Goal: Check status: Check status

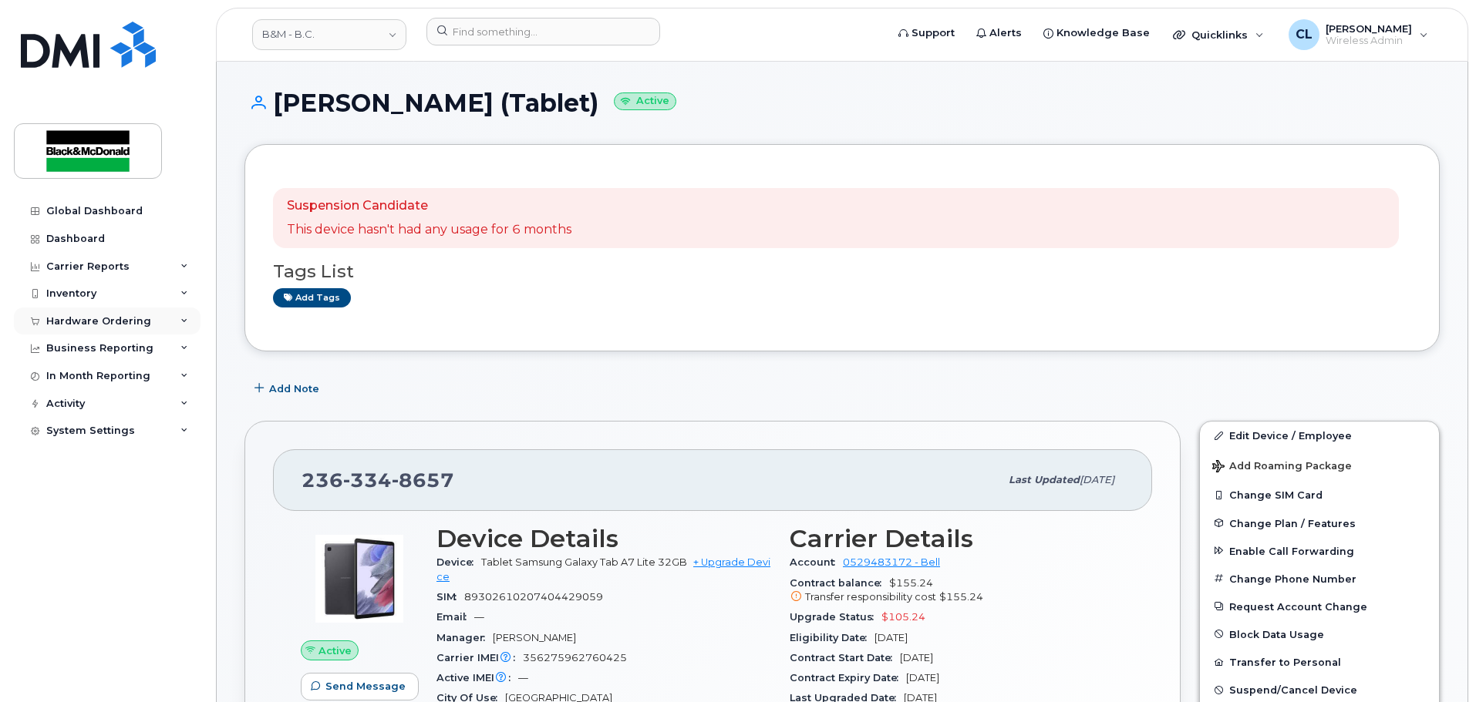
click at [104, 321] on div "Hardware Ordering" at bounding box center [98, 321] width 105 height 12
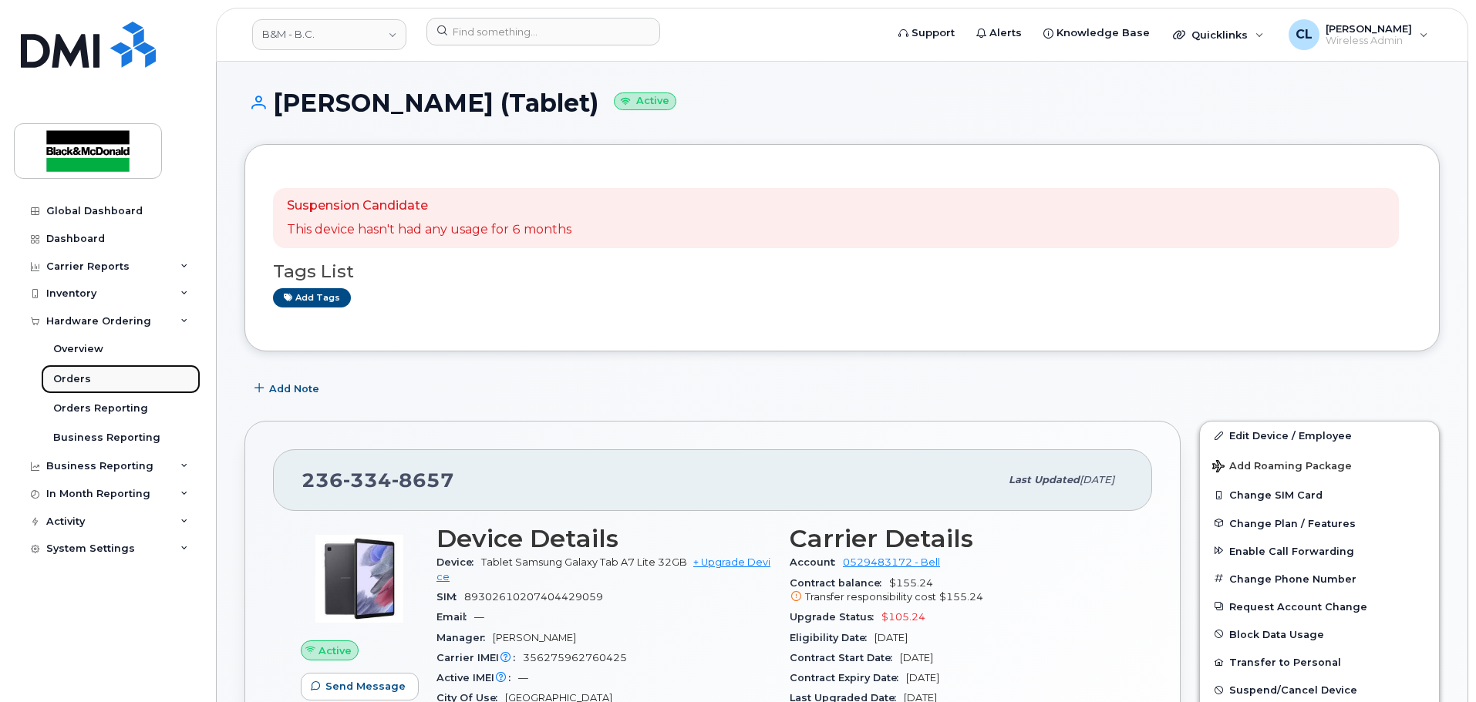
click at [84, 379] on div "Orders" at bounding box center [72, 379] width 38 height 14
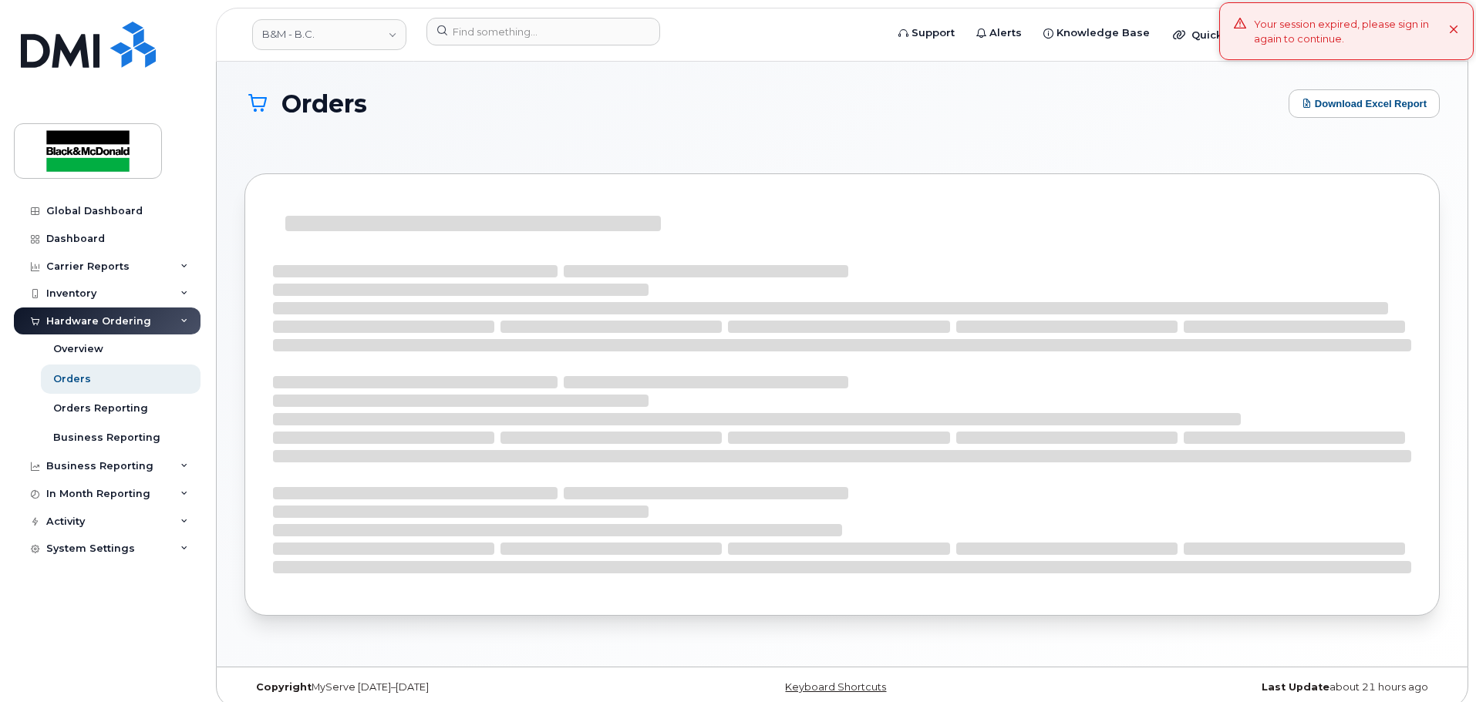
click at [1451, 28] on icon at bounding box center [1454, 30] width 10 height 10
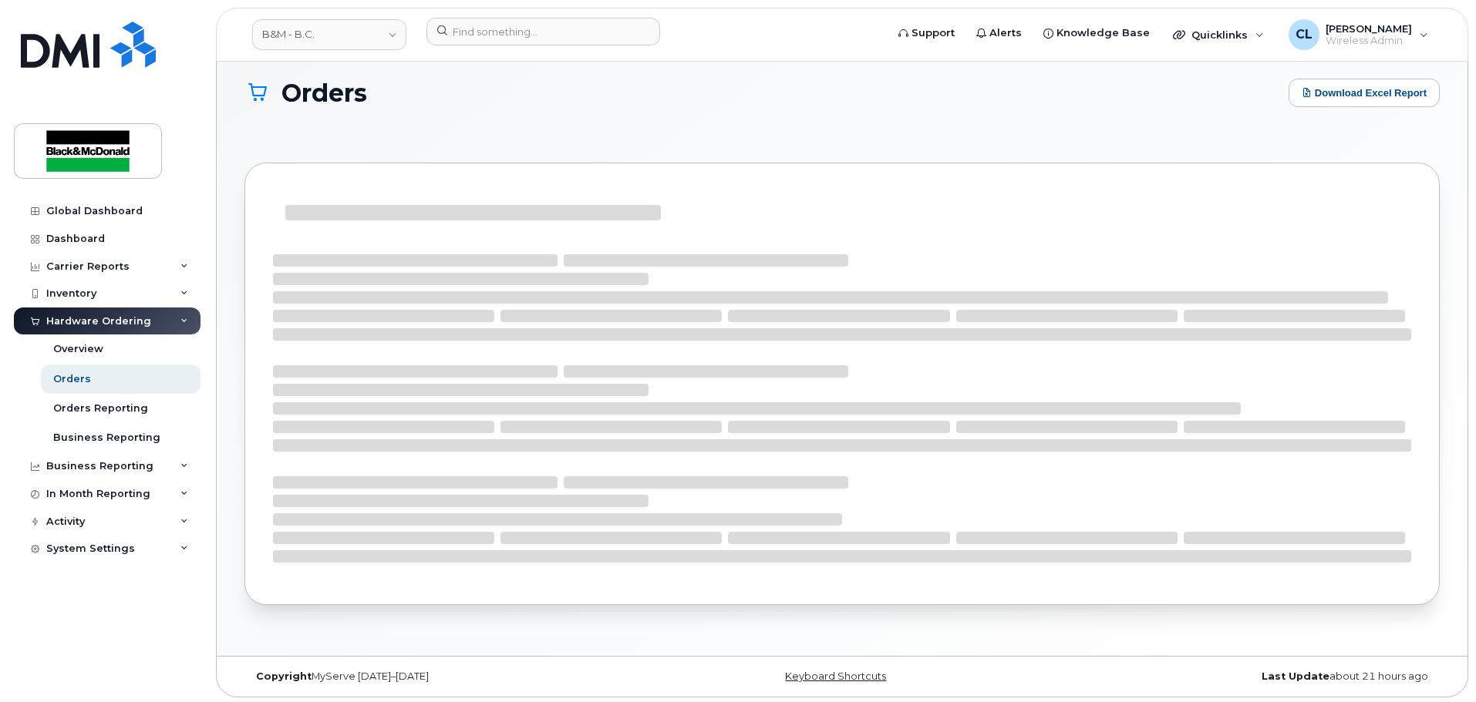
scroll to position [14, 0]
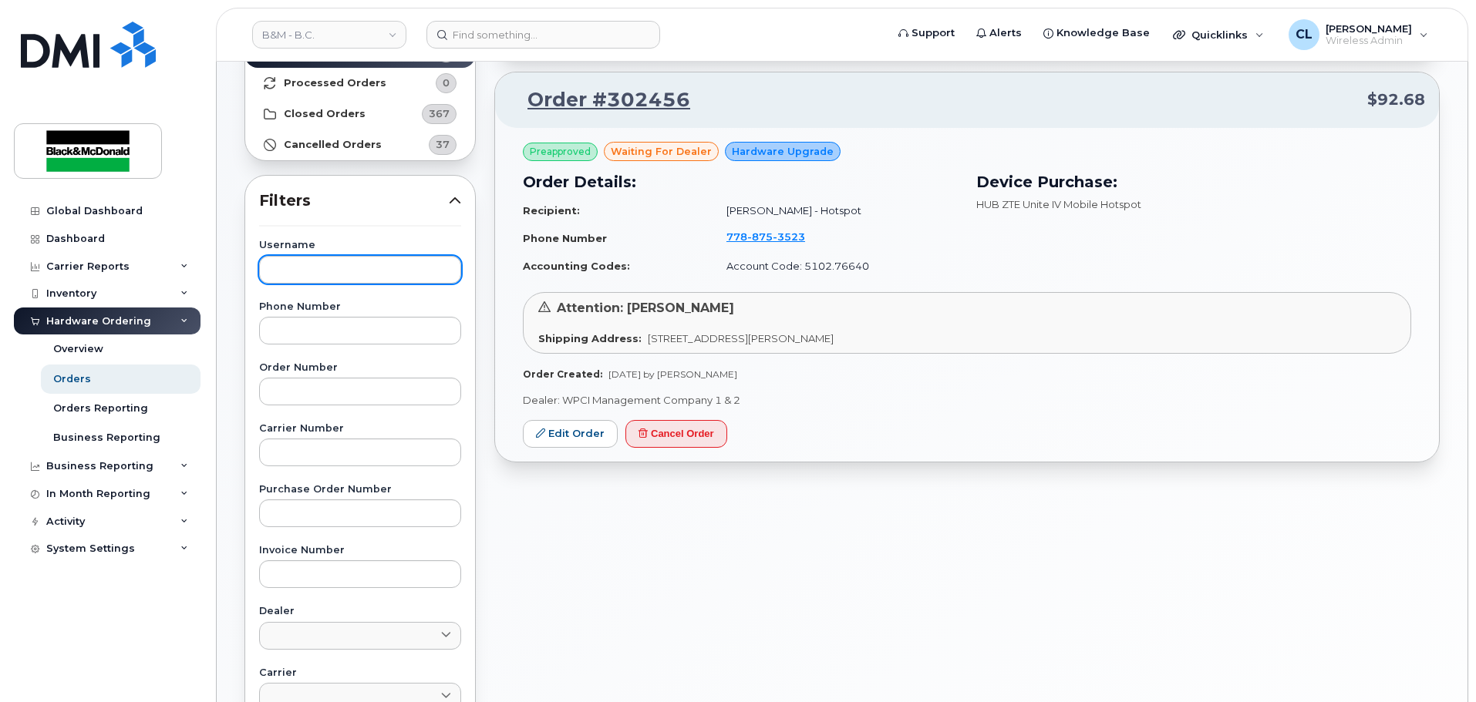
scroll to position [154, 0]
